Goal: Transaction & Acquisition: Purchase product/service

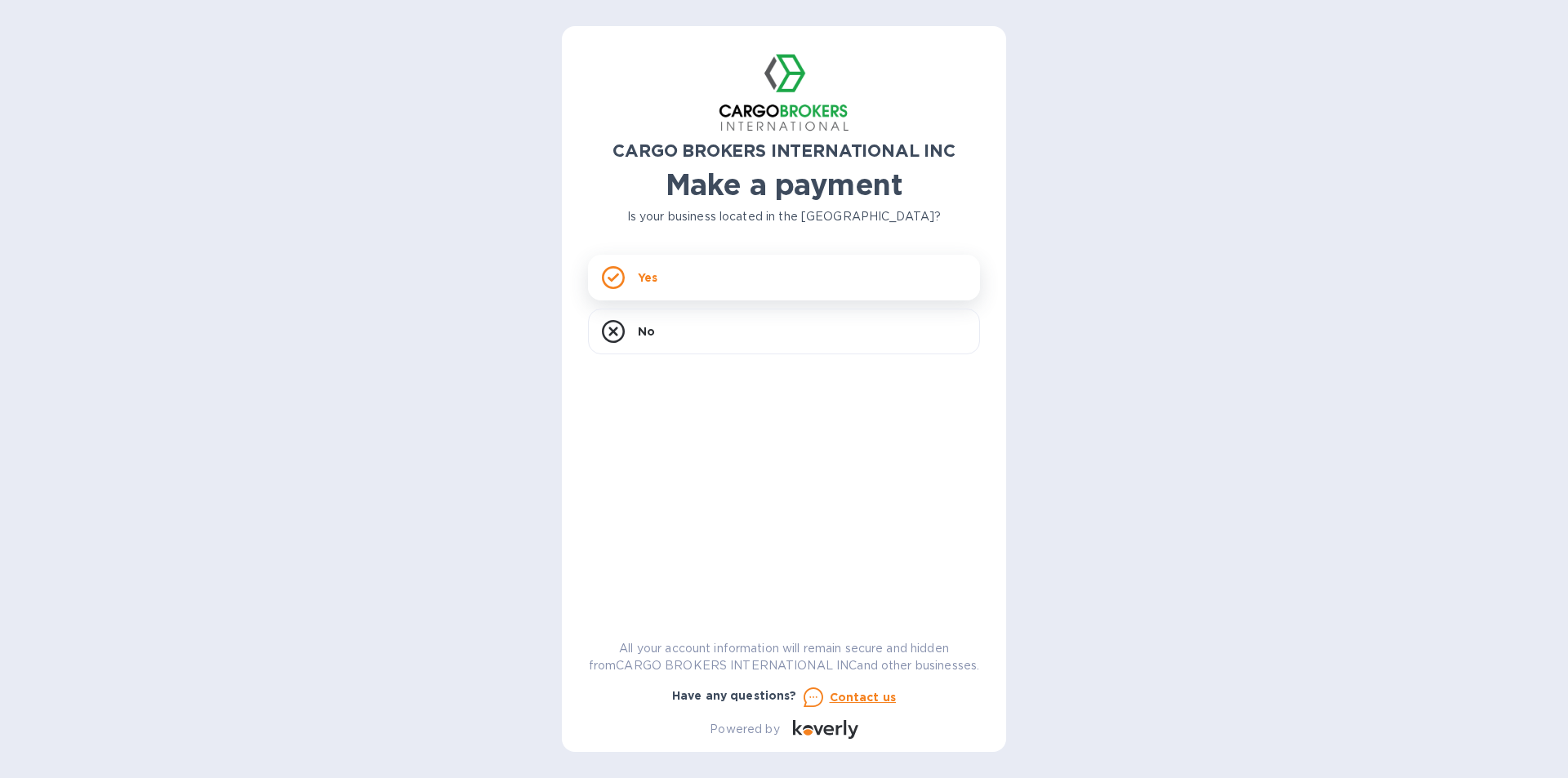
click at [745, 277] on div "Yes" at bounding box center [784, 277] width 392 height 46
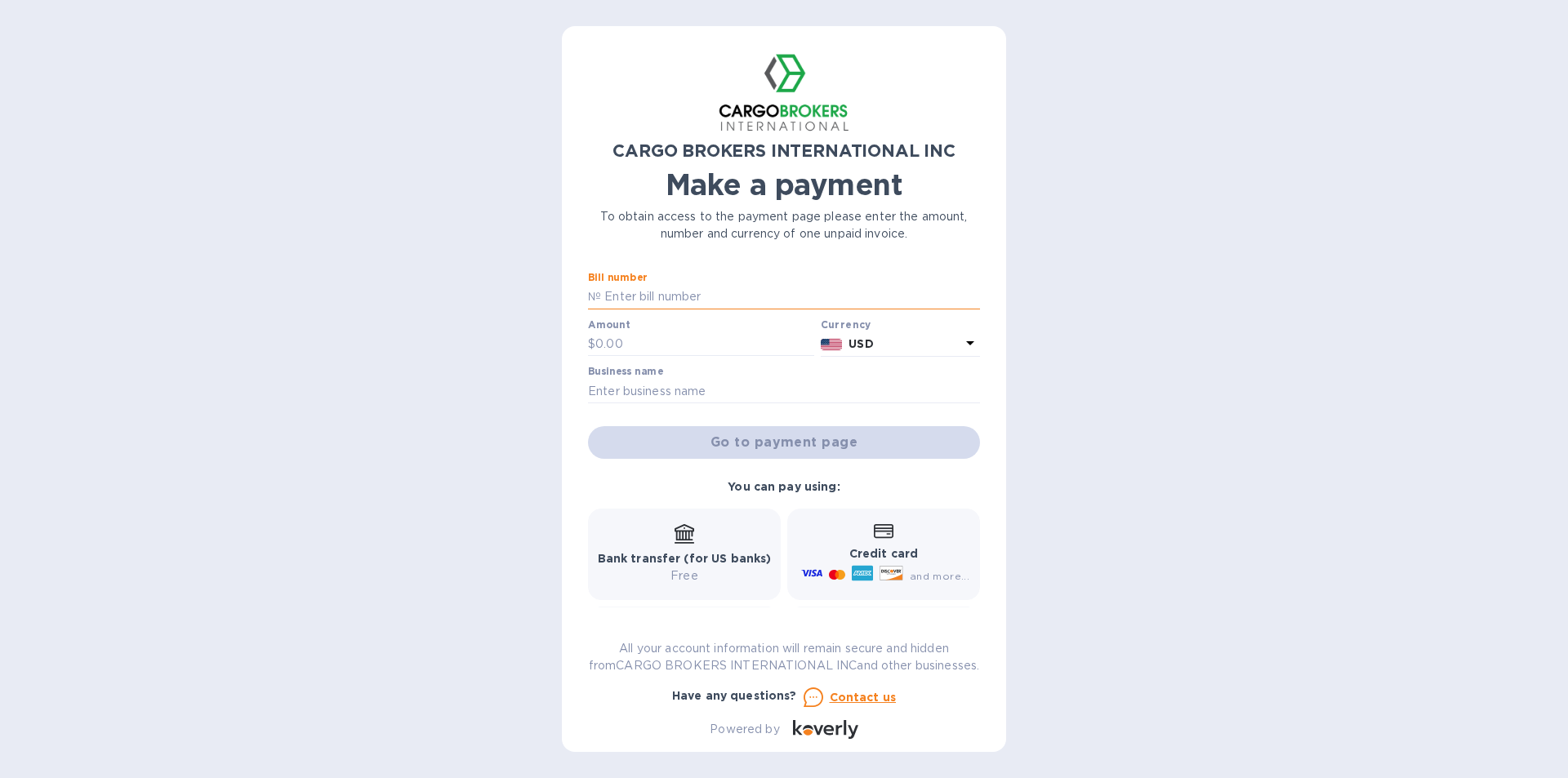
click at [732, 289] on input "text" at bounding box center [790, 297] width 379 height 25
click at [713, 295] on input "text" at bounding box center [790, 297] width 379 height 25
type input "S00016130"
type input "6,143"
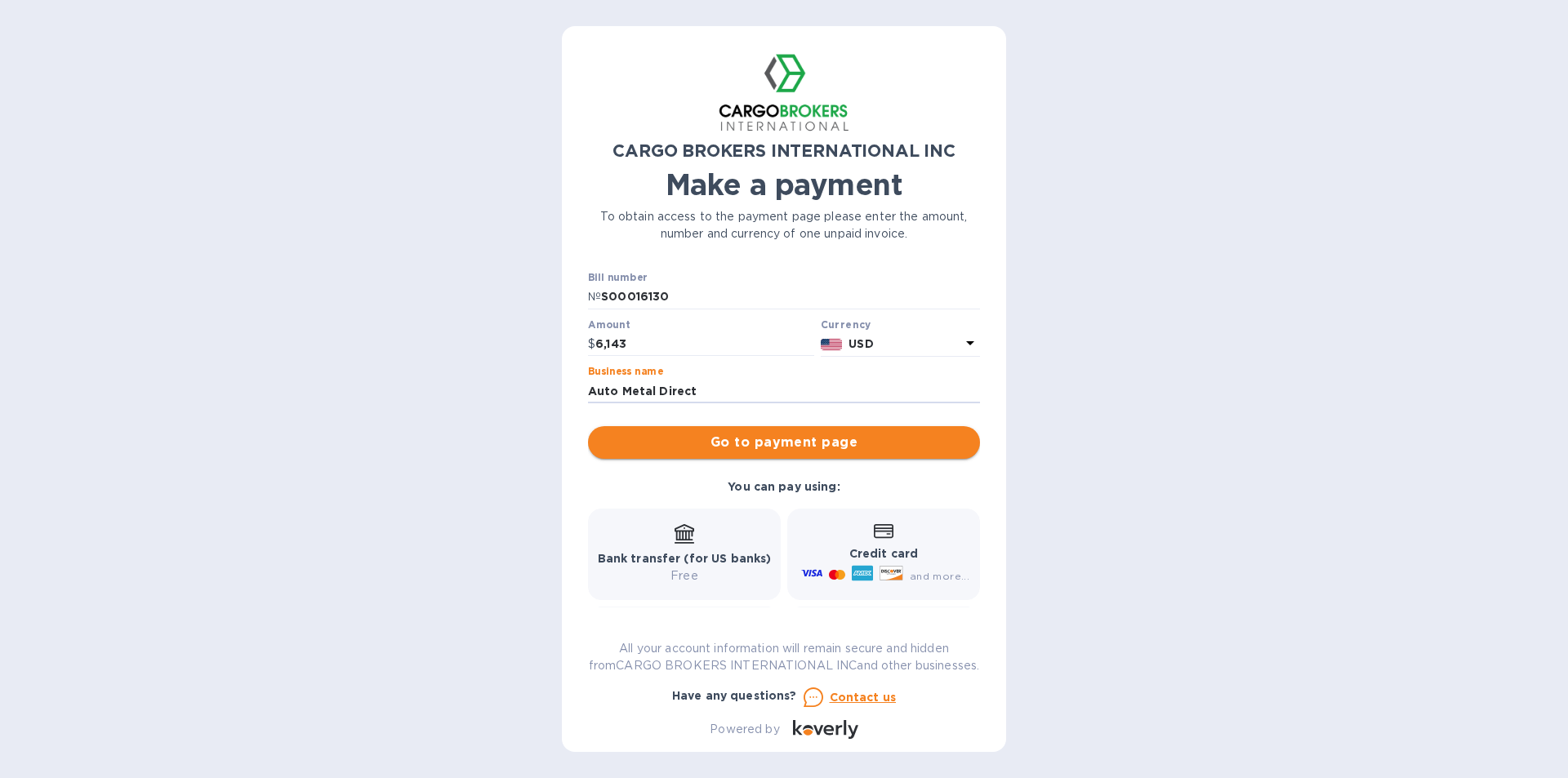
type input "Auto Metal Direct"
click at [742, 436] on span "Go to payment page" at bounding box center [784, 442] width 366 height 20
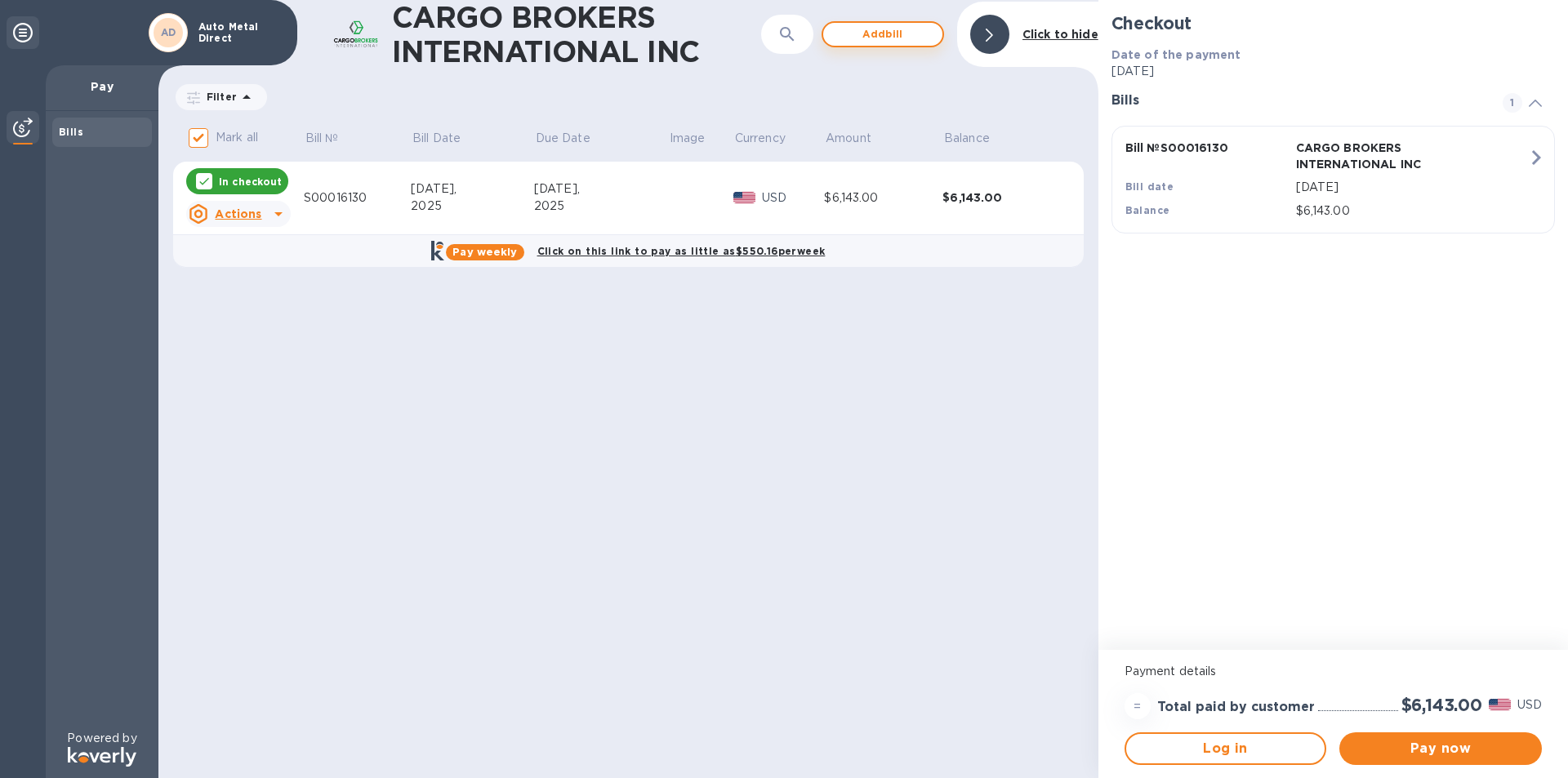
click at [883, 33] on span "Add bill" at bounding box center [882, 34] width 93 height 20
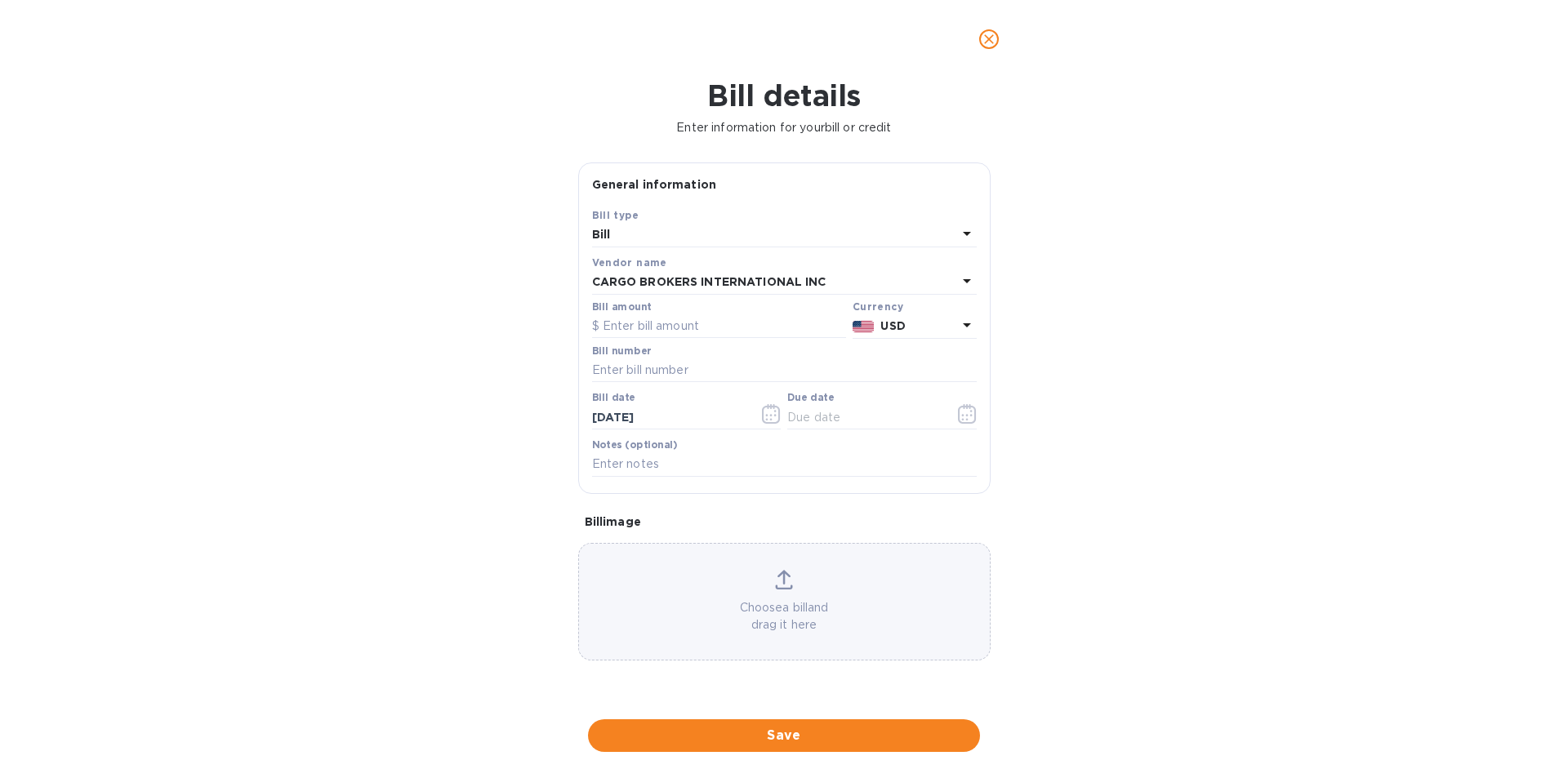
click at [987, 33] on icon "close" at bounding box center [989, 38] width 16 height 16
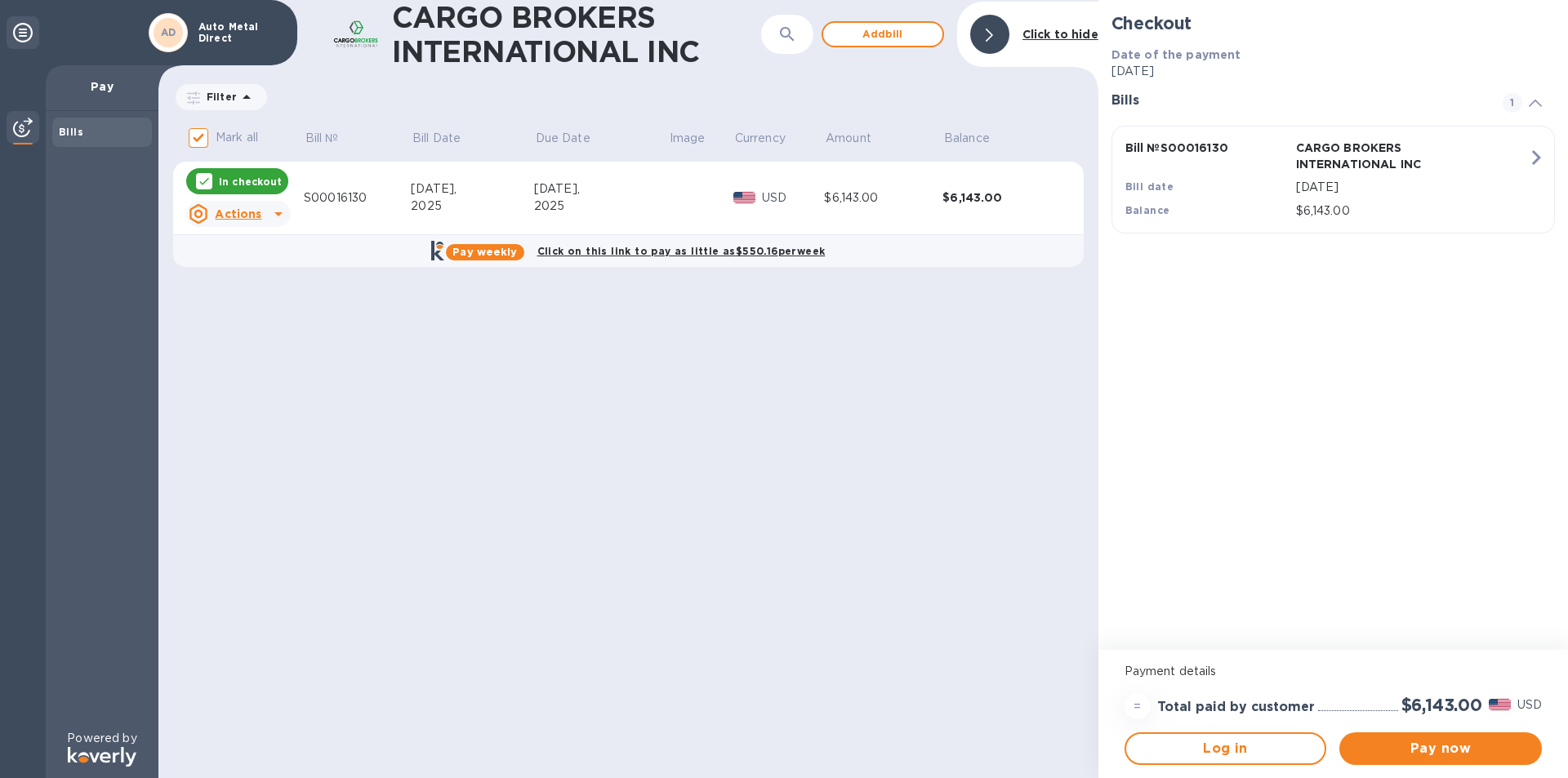
click at [78, 140] on div "Bills" at bounding box center [102, 132] width 87 height 16
click at [89, 93] on p "Pay" at bounding box center [102, 86] width 87 height 16
click at [74, 136] on b "Bills" at bounding box center [71, 132] width 25 height 12
click at [1203, 743] on span "Log in" at bounding box center [1226, 748] width 173 height 20
